Goal: Information Seeking & Learning: Check status

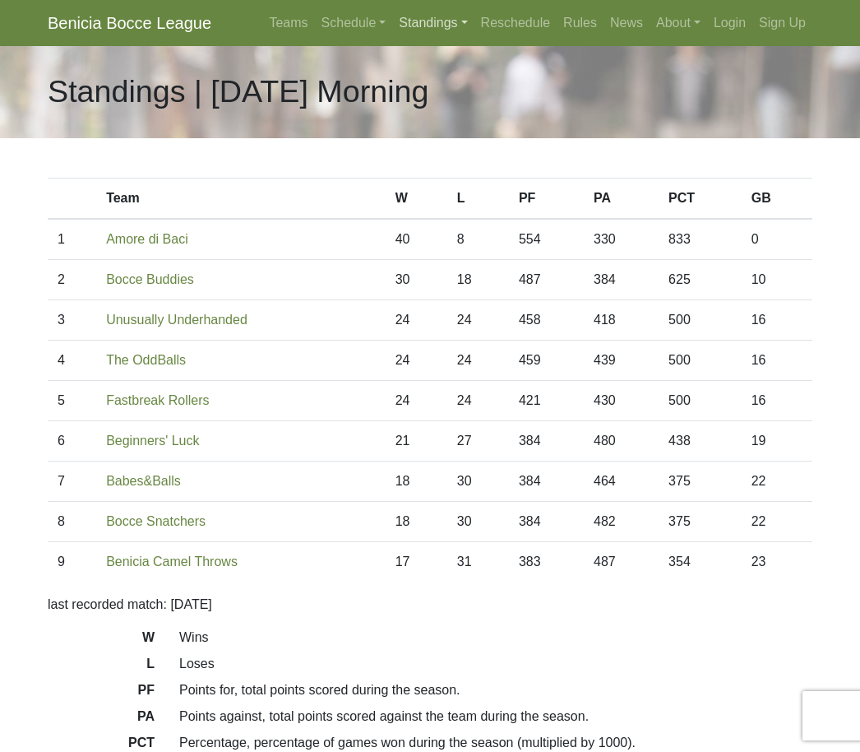
click at [413, 25] on link "Standings" at bounding box center [432, 23] width 81 height 33
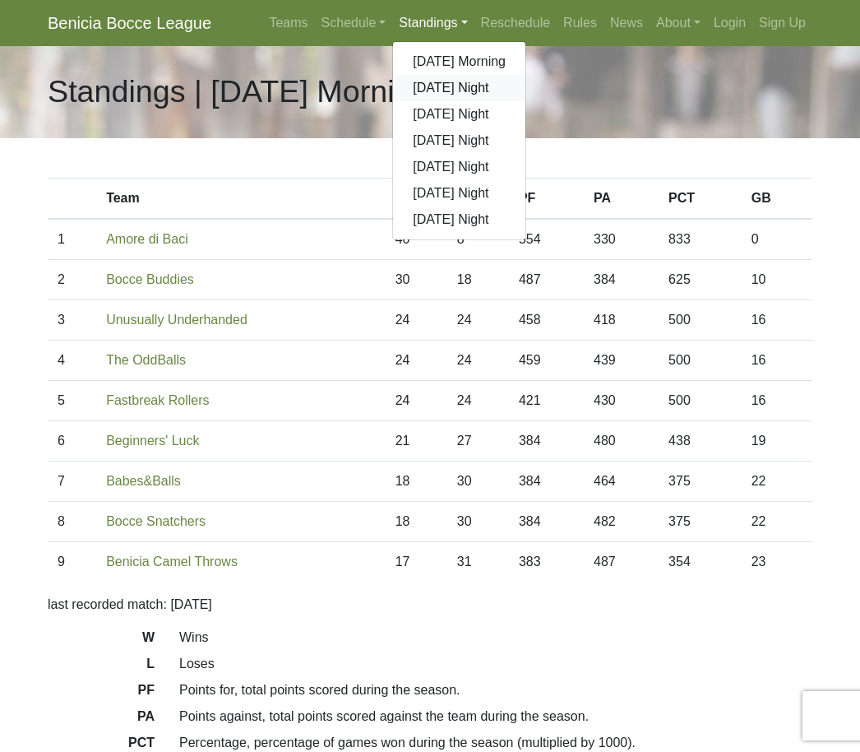
click at [429, 93] on link "[DATE] Night" at bounding box center [459, 88] width 132 height 26
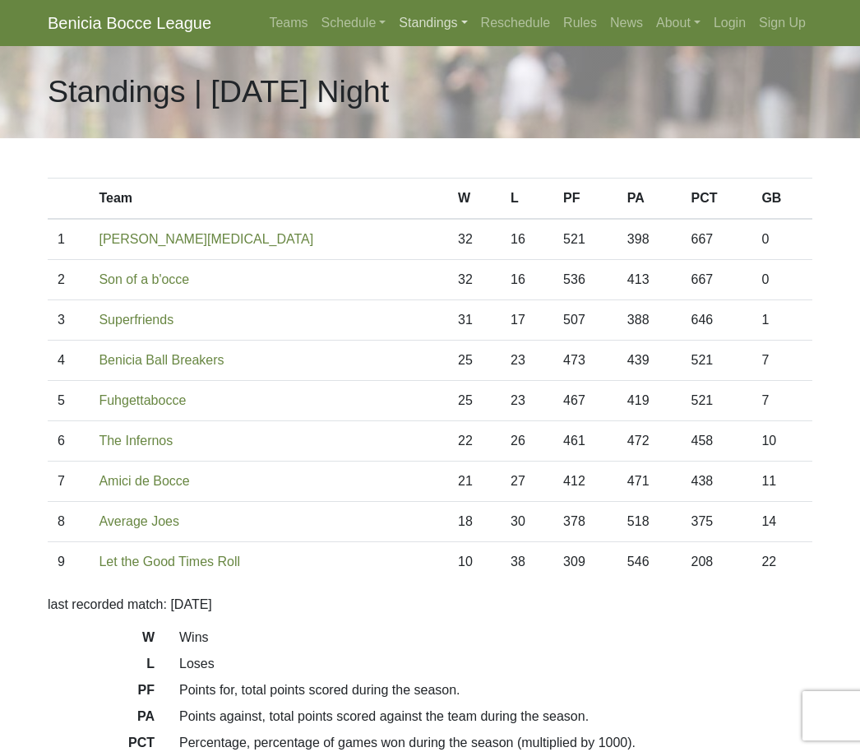
click at [416, 30] on link "Standings" at bounding box center [432, 23] width 81 height 33
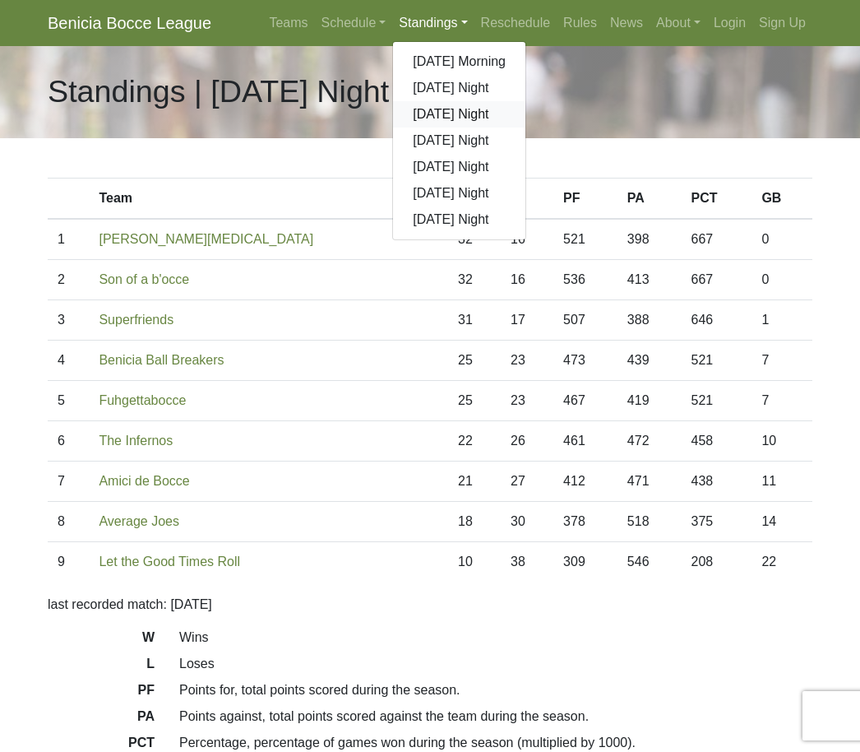
click at [419, 120] on link "[DATE] Night" at bounding box center [459, 114] width 132 height 26
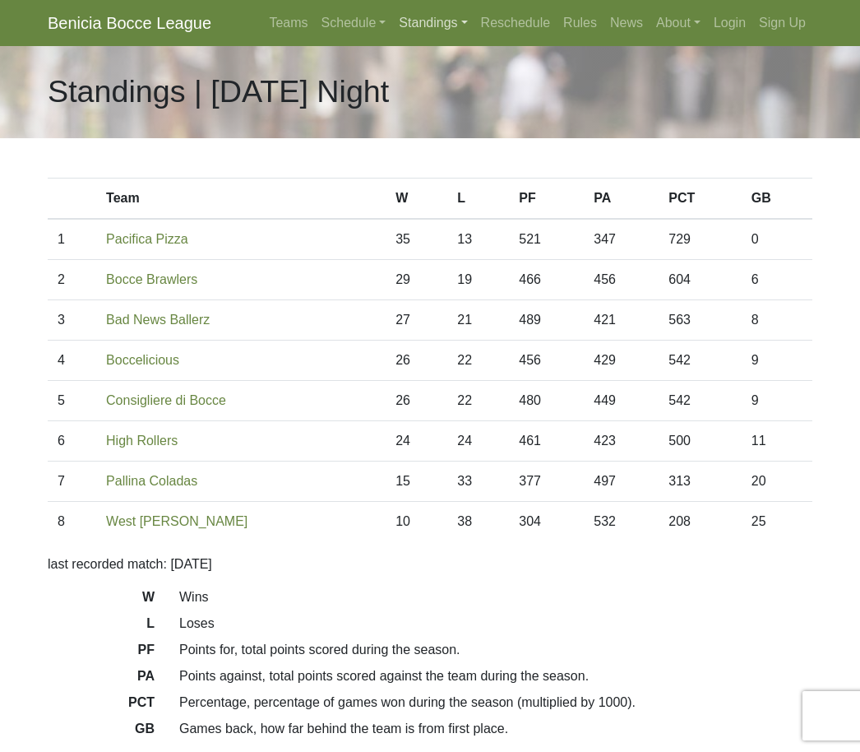
click at [418, 23] on link "Standings" at bounding box center [432, 23] width 81 height 33
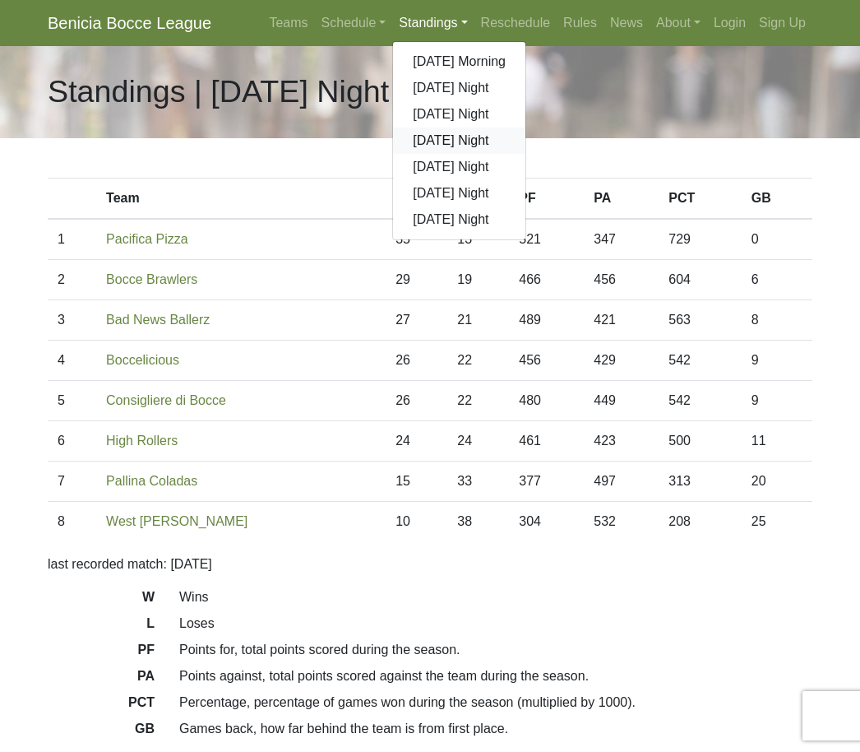
click at [421, 145] on link "[DATE] Night" at bounding box center [459, 140] width 132 height 26
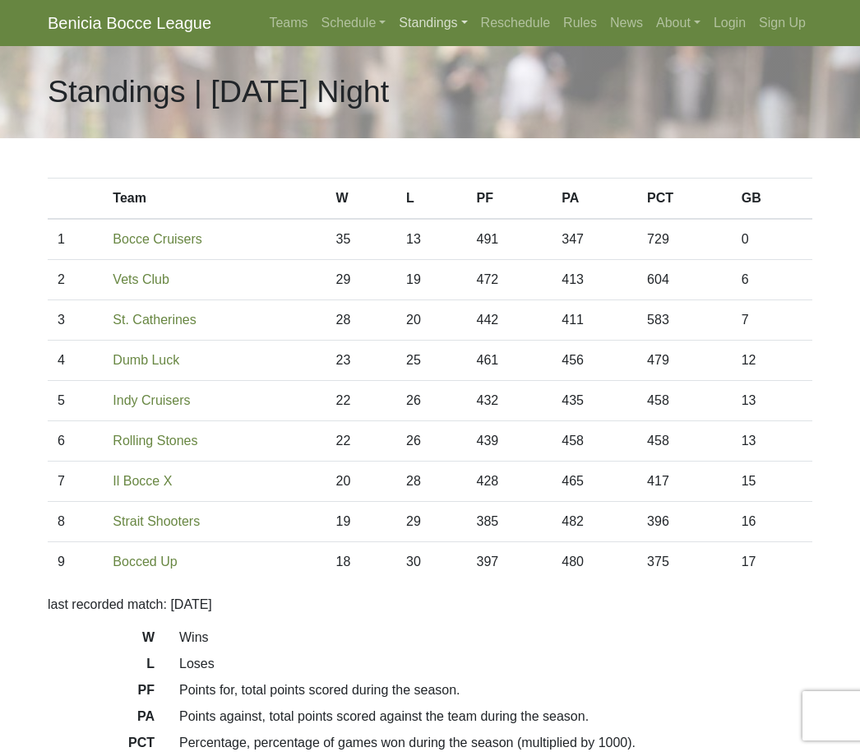
click at [396, 33] on link "Standings" at bounding box center [432, 23] width 81 height 33
click at [410, 18] on link "Standings" at bounding box center [432, 23] width 81 height 33
click at [409, 14] on link "Standings" at bounding box center [432, 23] width 81 height 33
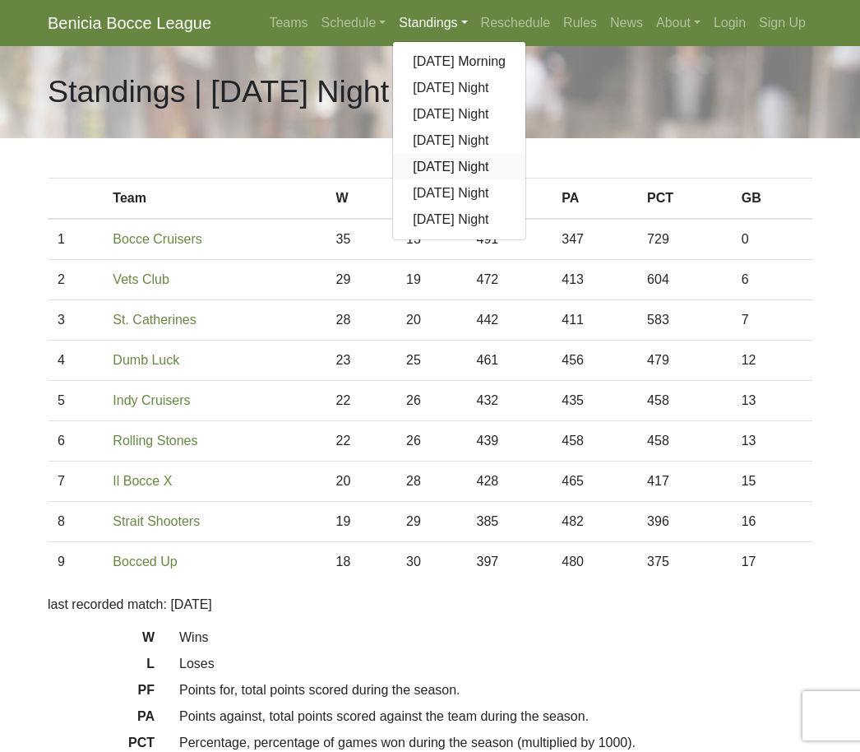
click at [423, 173] on link "[DATE] Night" at bounding box center [459, 167] width 132 height 26
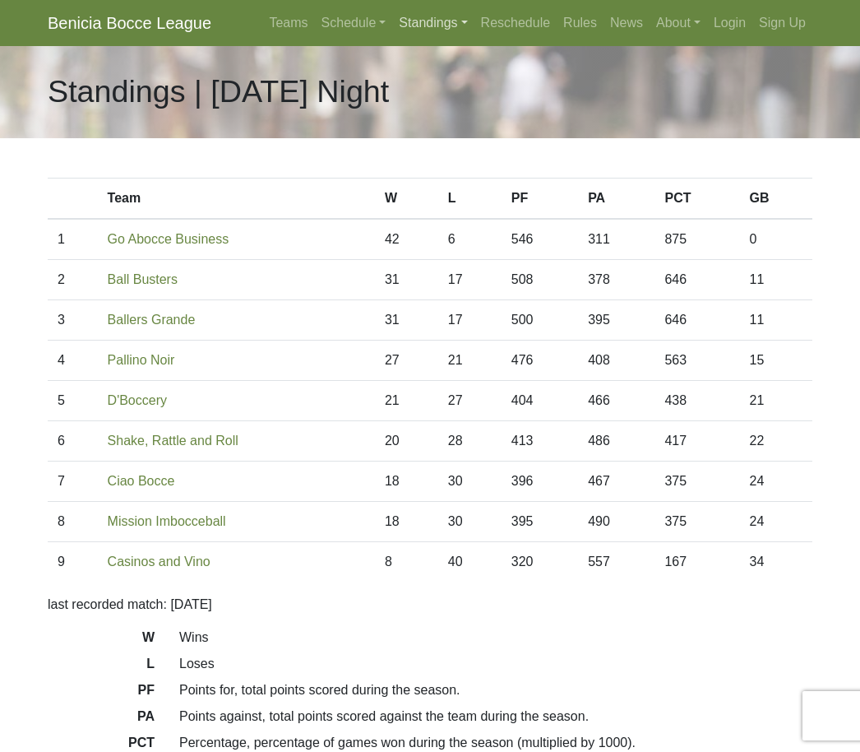
click at [410, 26] on link "Standings" at bounding box center [432, 23] width 81 height 33
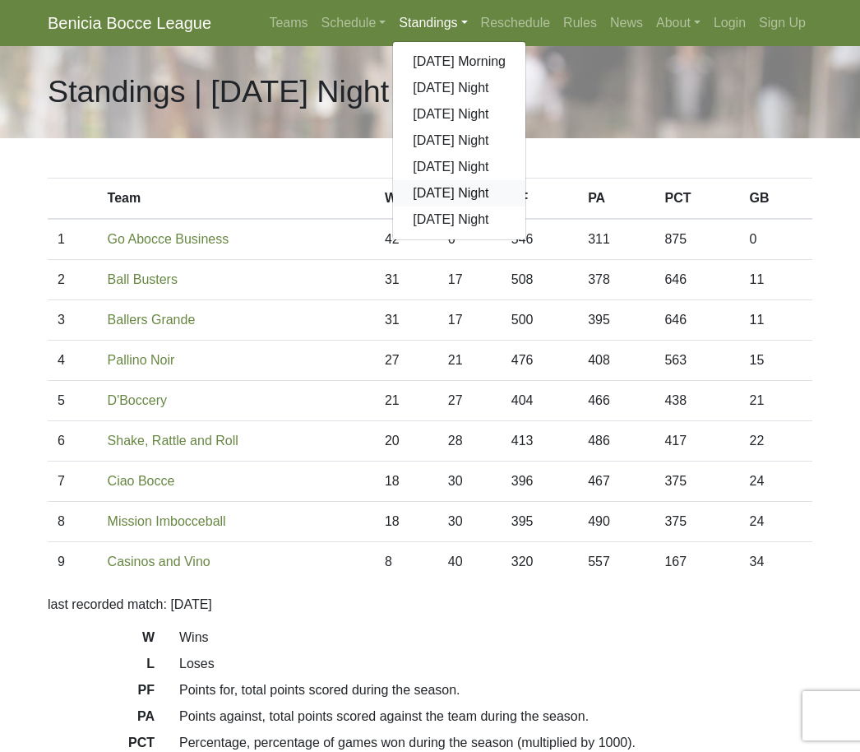
click at [429, 186] on link "[DATE] Night" at bounding box center [459, 193] width 132 height 26
